Goal: Information Seeking & Learning: Learn about a topic

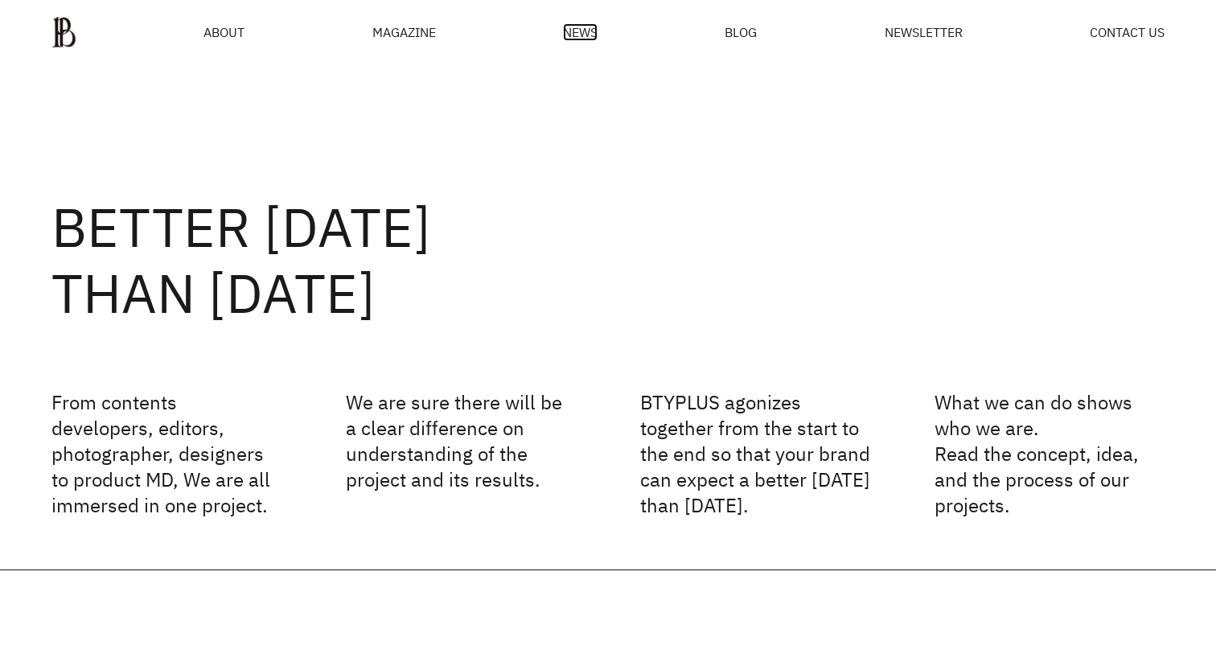
click at [590, 38] on span "NEWS" at bounding box center [580, 32] width 35 height 13
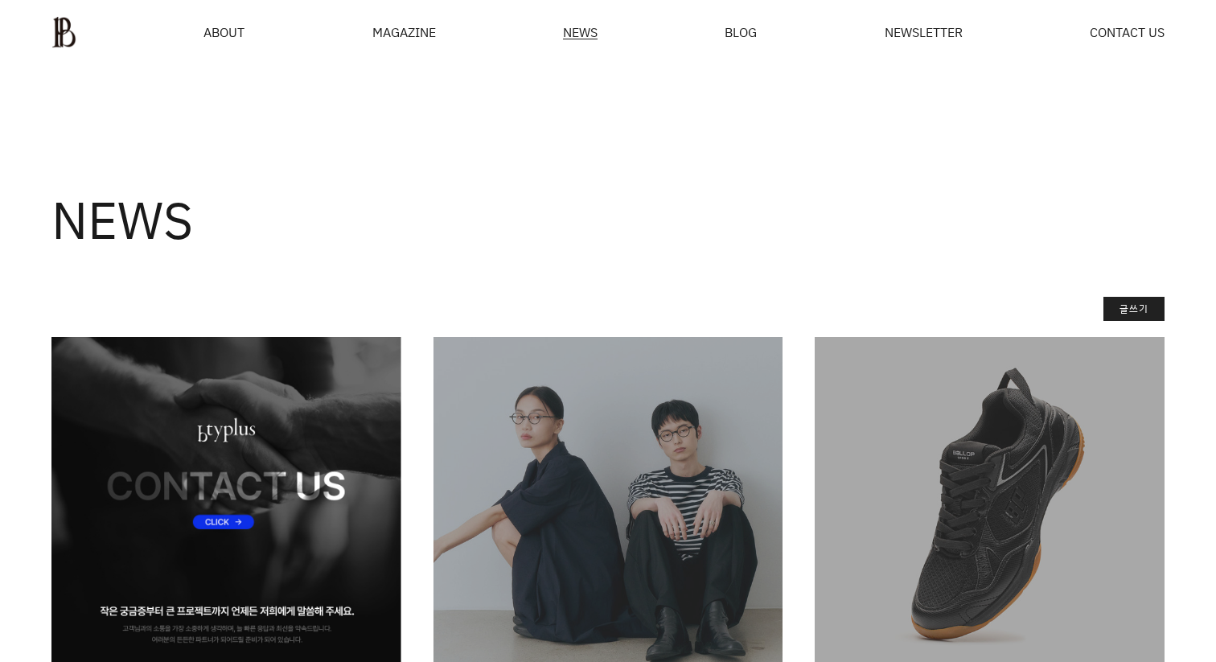
click at [325, 518] on img at bounding box center [226, 512] width 350 height 350
